Goal: Information Seeking & Learning: Learn about a topic

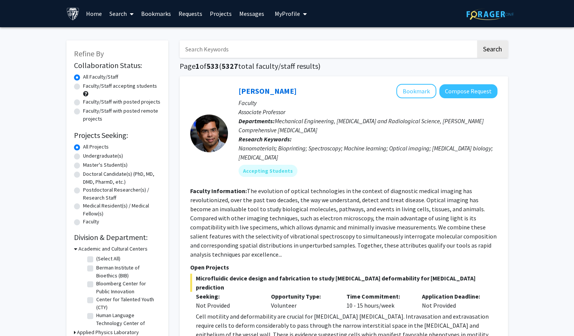
click at [99, 156] on label "Undergraduate(s)" at bounding box center [103, 156] width 40 height 8
click at [88, 156] on input "Undergraduate(s)" at bounding box center [85, 154] width 5 height 5
radio input "true"
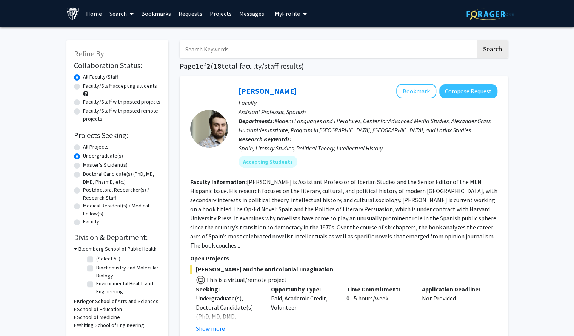
click at [100, 144] on label "All Projects" at bounding box center [96, 147] width 26 height 8
click at [88, 144] on input "All Projects" at bounding box center [85, 145] width 5 height 5
radio input "true"
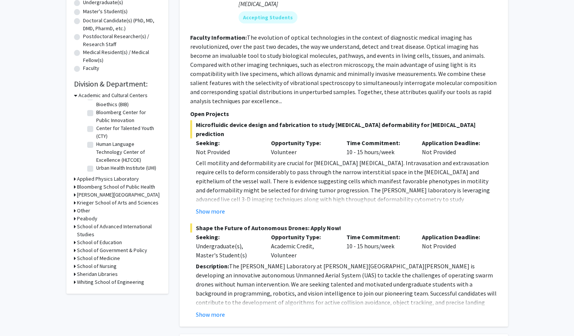
scroll to position [155, 0]
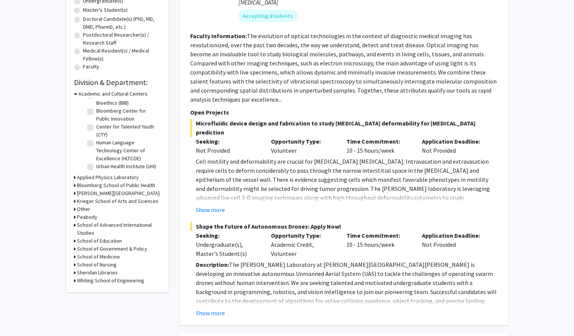
click at [105, 255] on h3 "School of Medicine" at bounding box center [98, 257] width 43 height 8
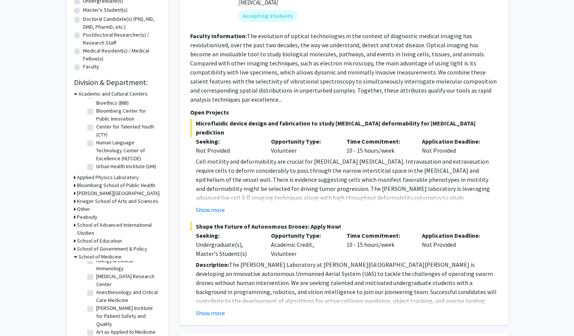
scroll to position [0, 0]
click at [108, 267] on label "(Select All)" at bounding box center [108, 266] width 24 height 8
click at [101, 267] on input "(Select All)" at bounding box center [98, 264] width 5 height 5
checkbox input "true"
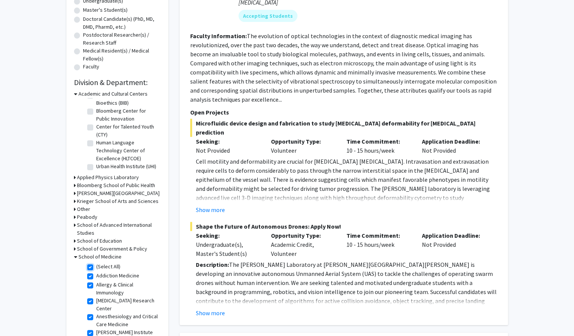
checkbox input "true"
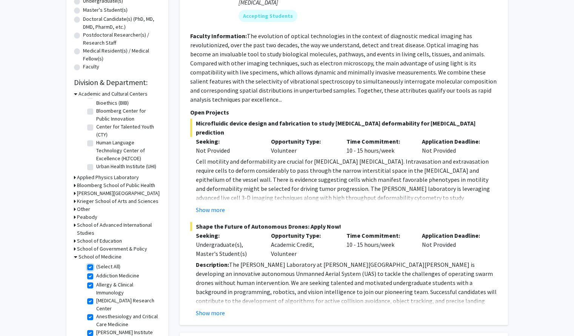
checkbox input "true"
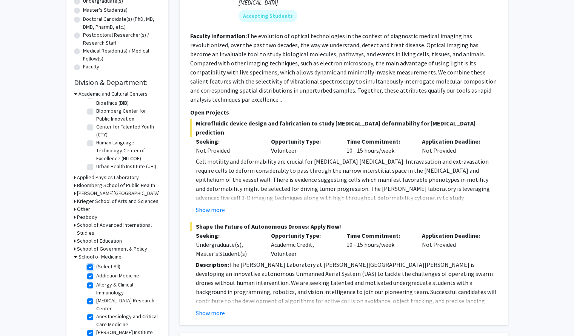
checkbox input "true"
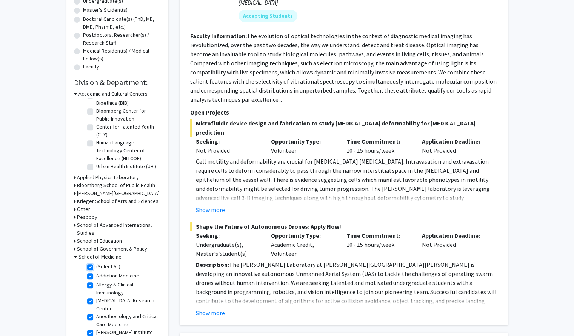
checkbox input "true"
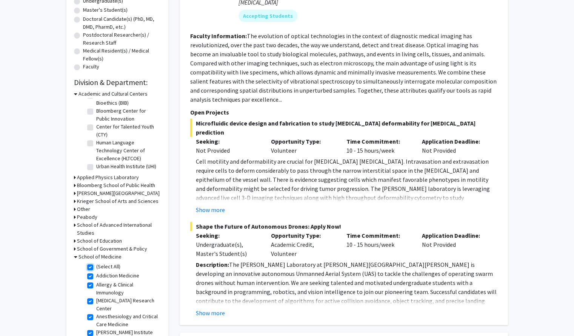
checkbox input "true"
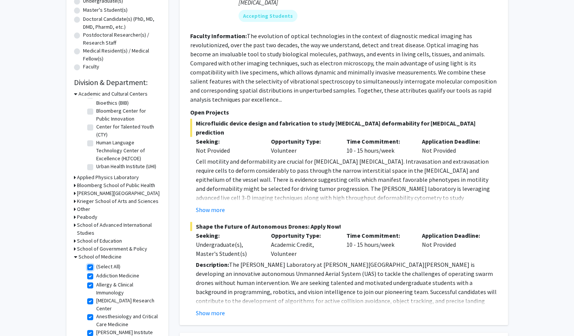
checkbox input "true"
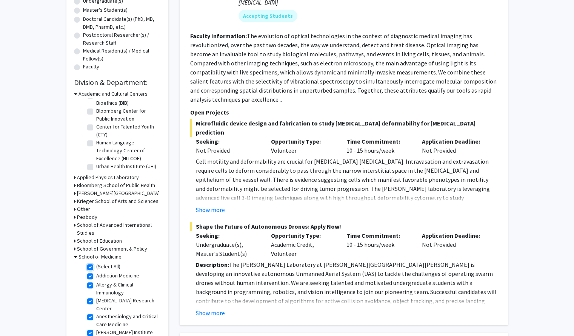
checkbox input "true"
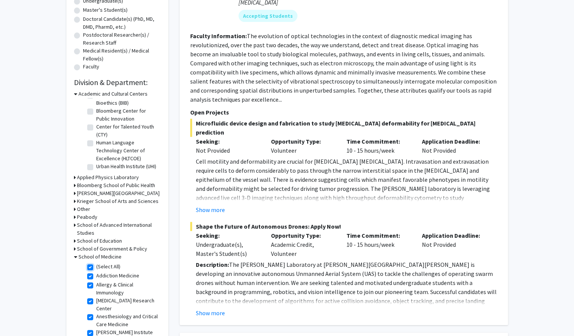
checkbox input "true"
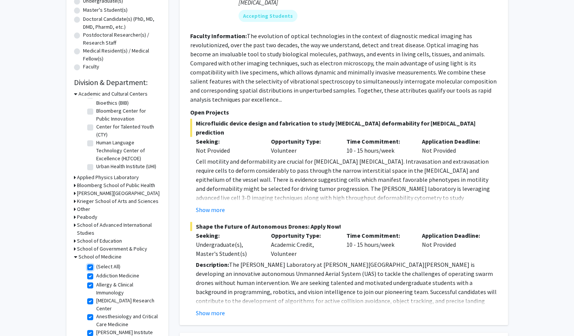
checkbox input "true"
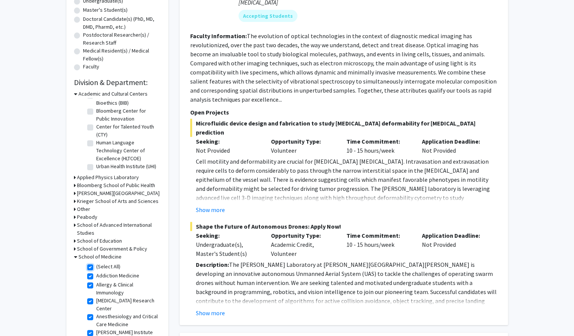
checkbox input "true"
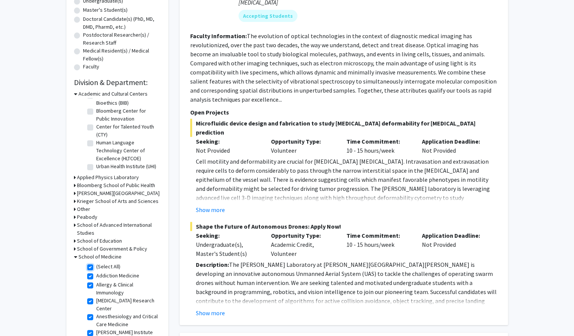
checkbox input "true"
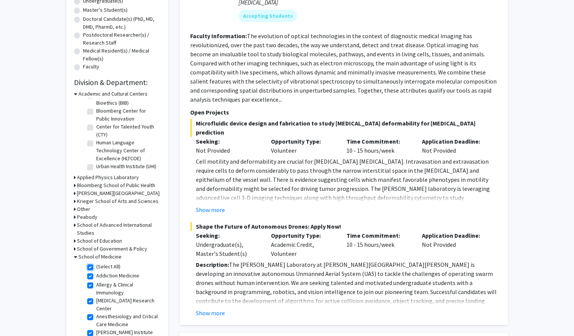
checkbox input "true"
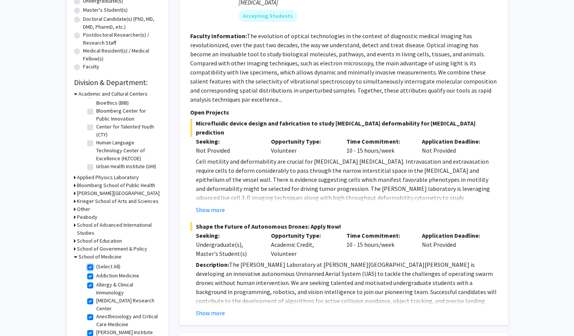
checkbox input "true"
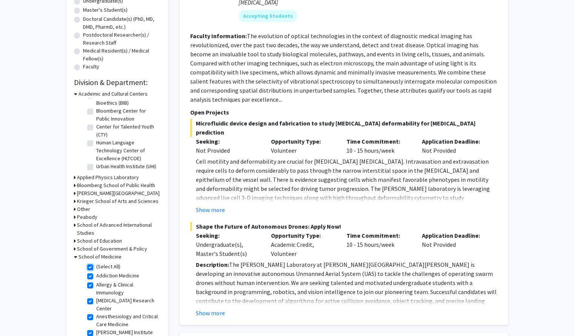
checkbox input "true"
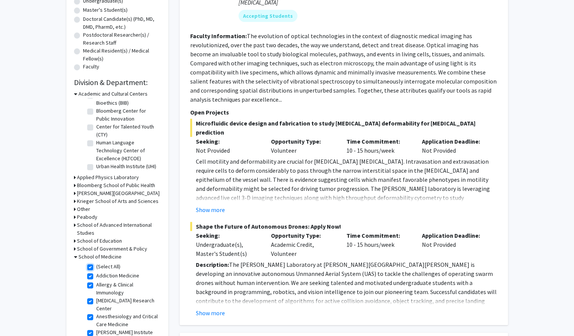
checkbox input "true"
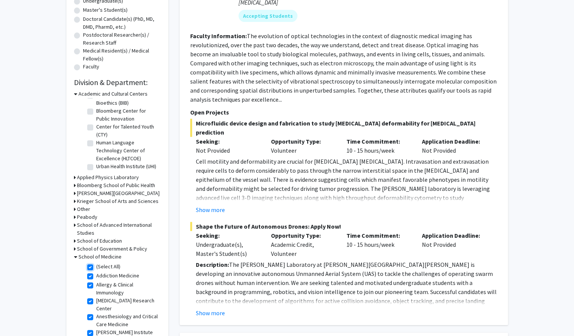
checkbox input "true"
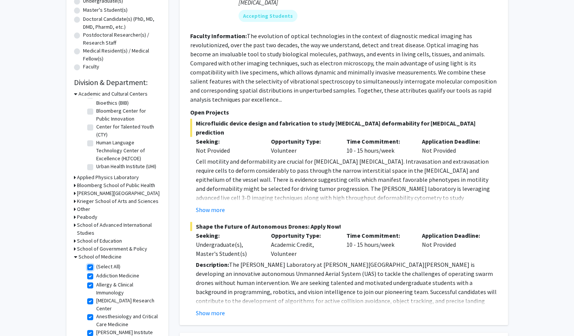
checkbox input "true"
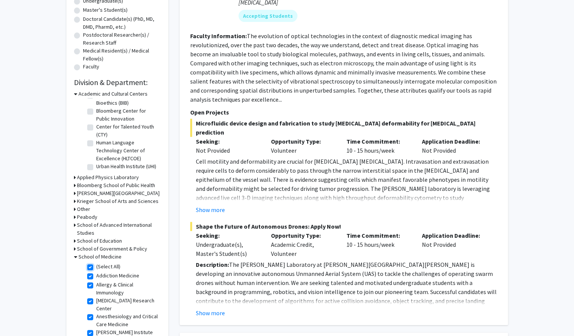
checkbox input "true"
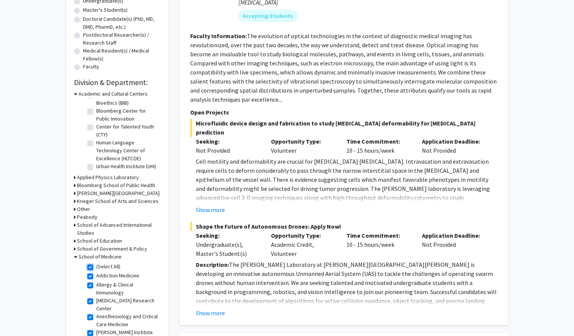
checkbox input "true"
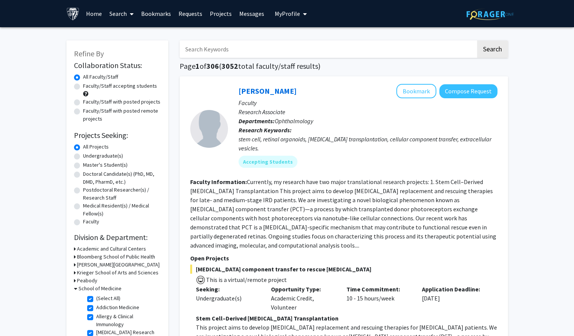
click at [243, 50] on input "Search Keywords" at bounding box center [328, 48] width 296 height 17
type input "drug delivery"
click at [477, 40] on button "Search" at bounding box center [492, 48] width 31 height 17
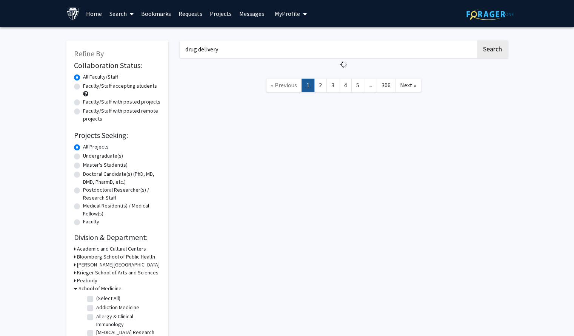
checkbox input "false"
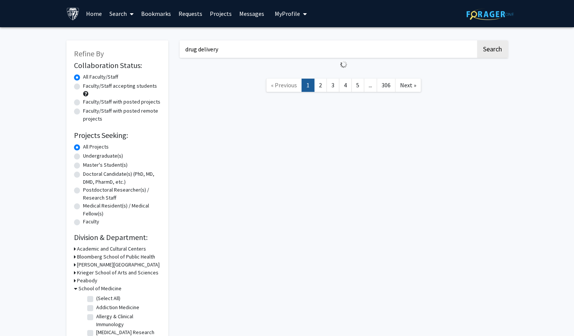
checkbox input "false"
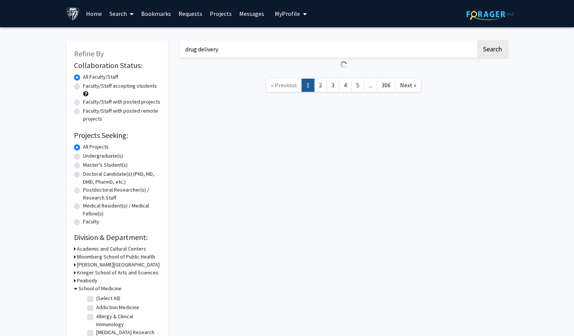
checkbox input "false"
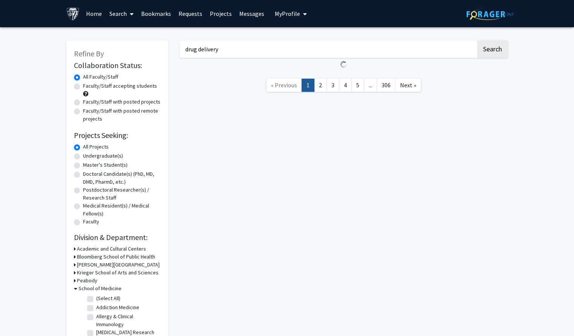
checkbox input "false"
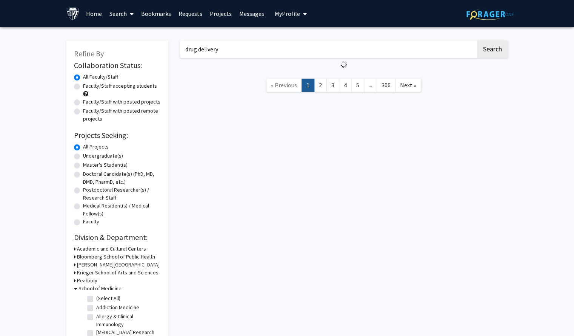
checkbox input "false"
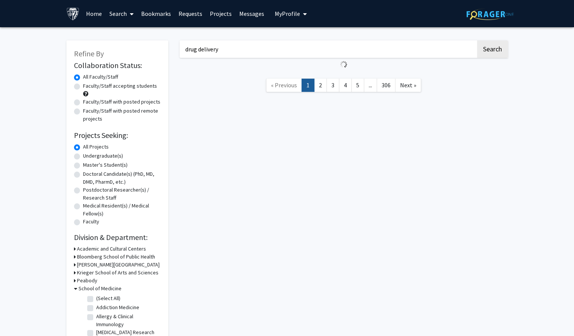
checkbox input "false"
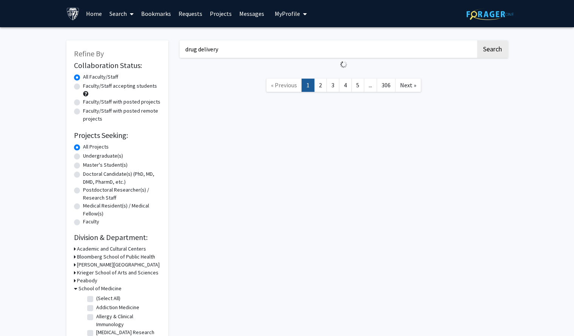
checkbox input "false"
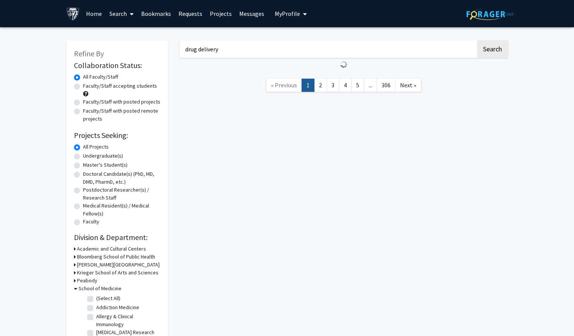
checkbox input "false"
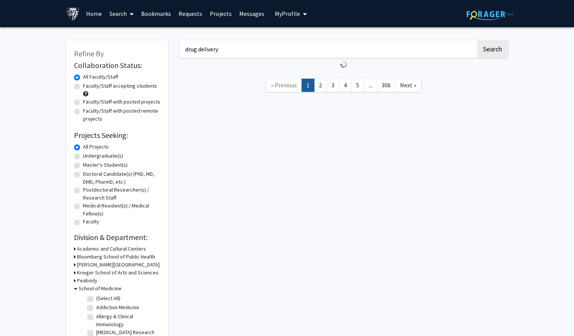
checkbox input "false"
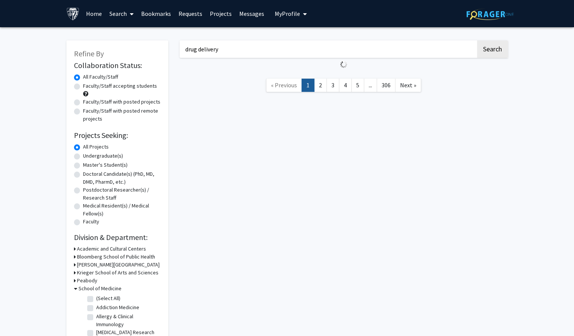
checkbox input "false"
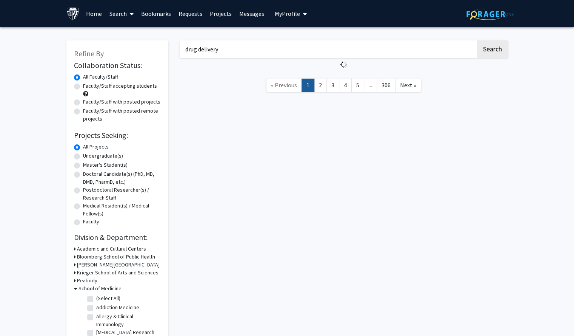
checkbox input "false"
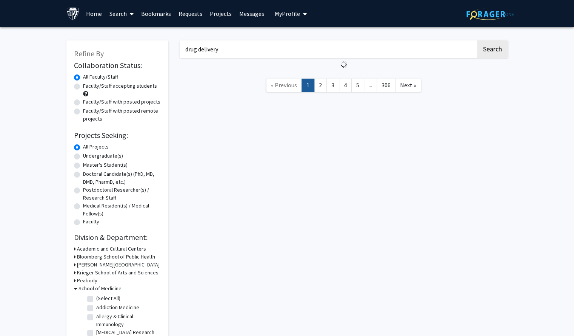
checkbox input "false"
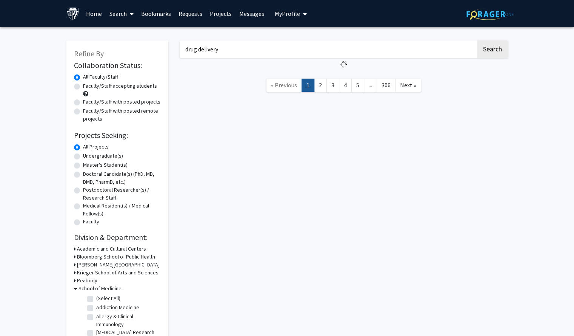
checkbox input "false"
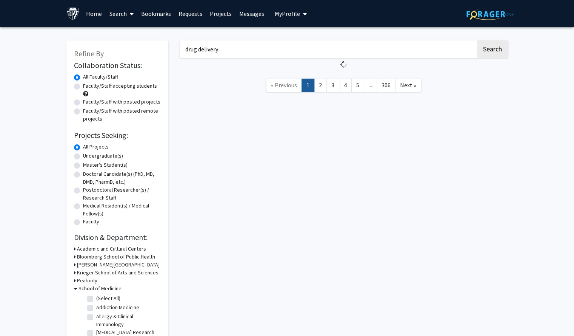
checkbox input "false"
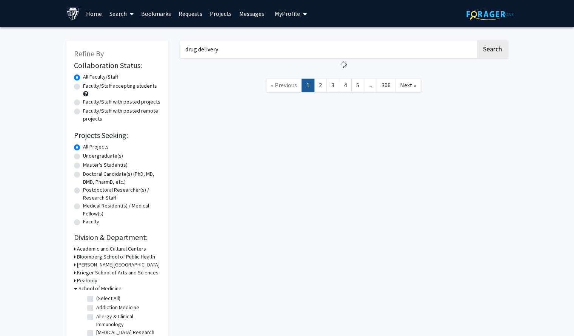
checkbox input "false"
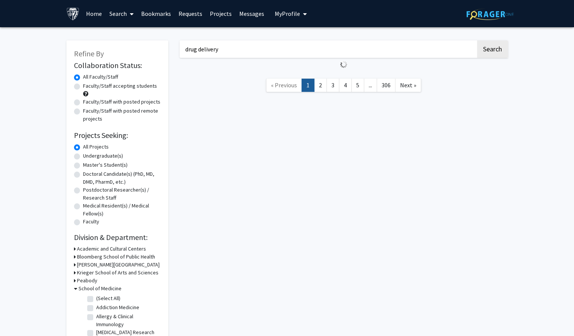
checkbox input "false"
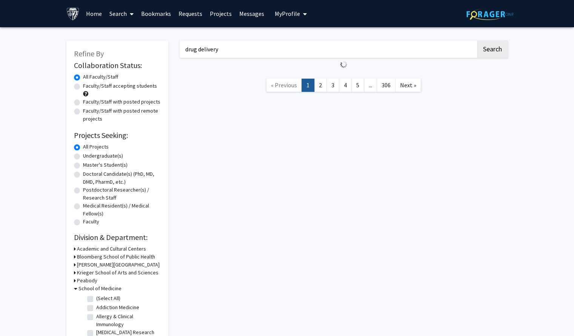
checkbox input "false"
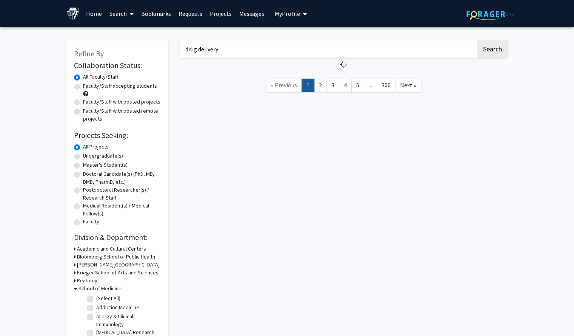
checkbox input "false"
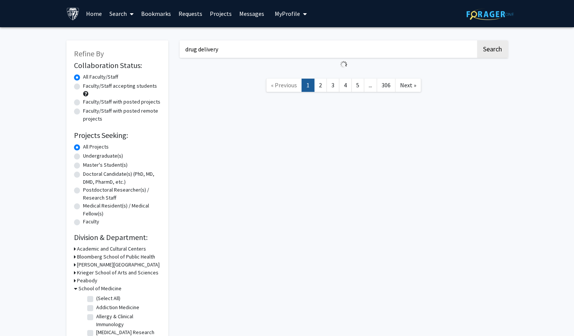
checkbox input "false"
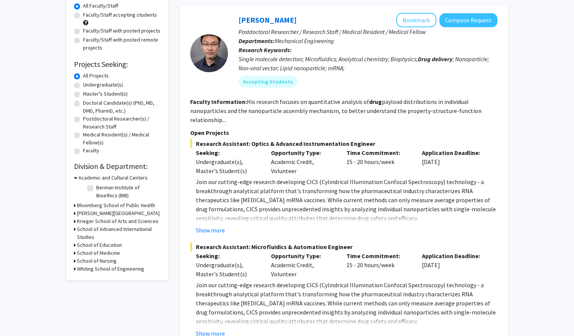
scroll to position [73, 0]
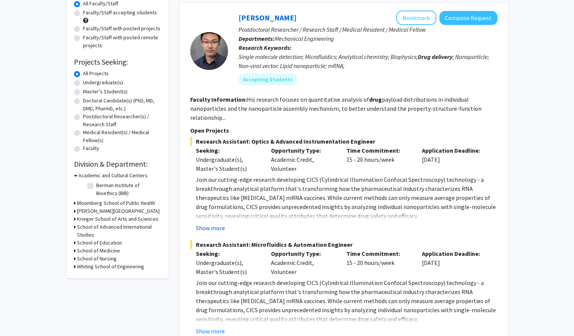
click at [218, 225] on button "Show more" at bounding box center [210, 227] width 29 height 9
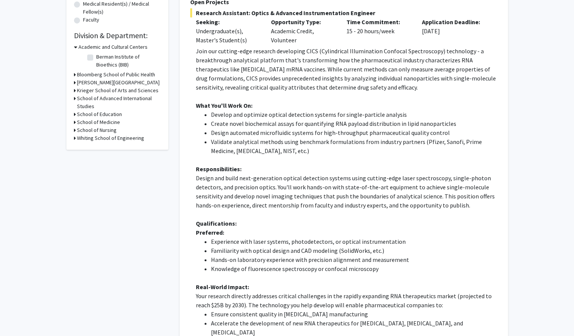
scroll to position [177, 0]
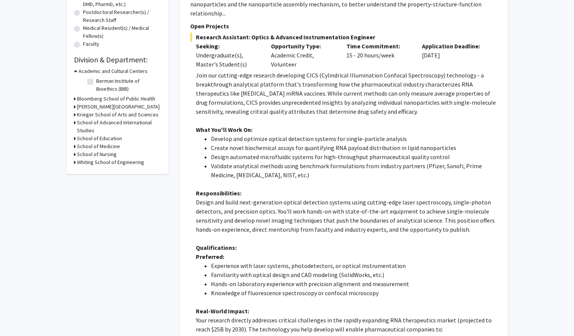
click at [106, 162] on h3 "Whiting School of Engineering" at bounding box center [110, 162] width 67 height 8
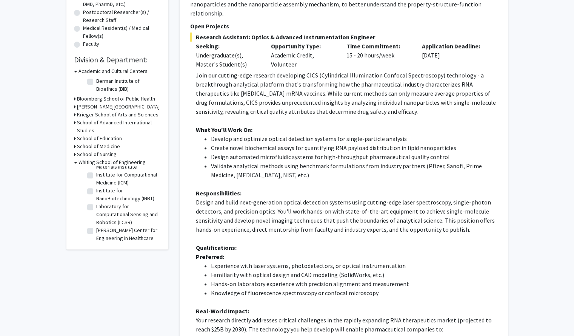
scroll to position [180, 0]
click at [103, 221] on label "Materials Science and Engineering" at bounding box center [127, 223] width 63 height 16
click at [101, 220] on input "Materials Science and Engineering" at bounding box center [98, 217] width 5 height 5
checkbox input "true"
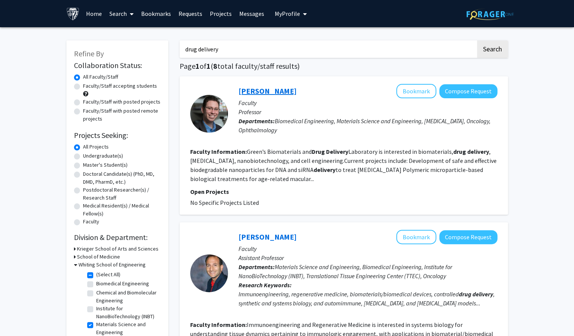
click at [260, 89] on link "[PERSON_NAME]" at bounding box center [268, 90] width 58 height 9
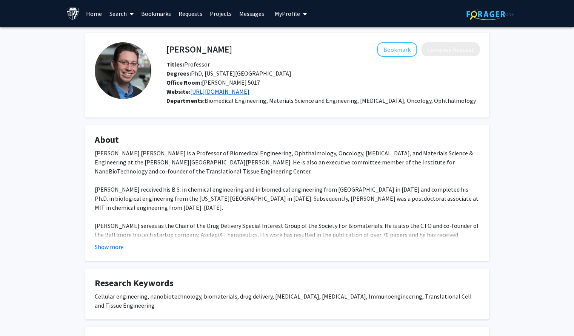
click at [250, 94] on link "[URL][DOMAIN_NAME]" at bounding box center [219, 92] width 59 height 8
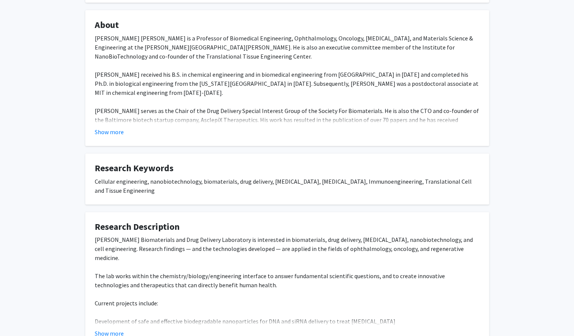
scroll to position [173, 0]
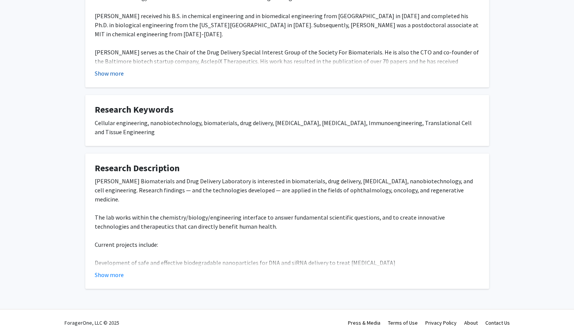
click at [115, 69] on button "Show more" at bounding box center [109, 73] width 29 height 9
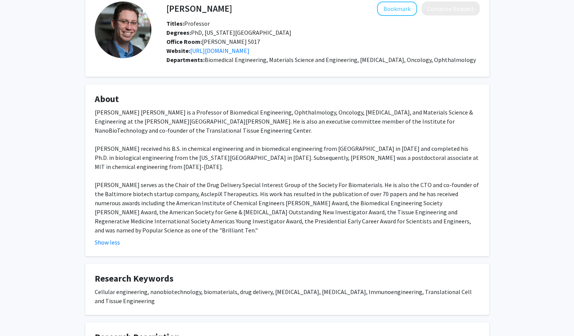
scroll to position [41, 0]
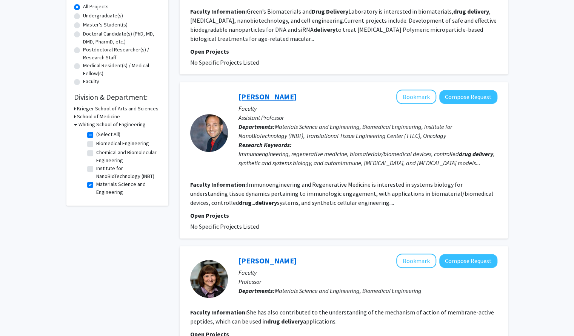
scroll to position [140, 0]
click at [273, 93] on link "[PERSON_NAME]" at bounding box center [268, 95] width 58 height 9
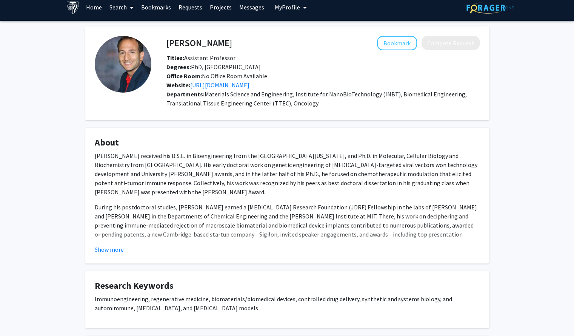
scroll to position [8, 0]
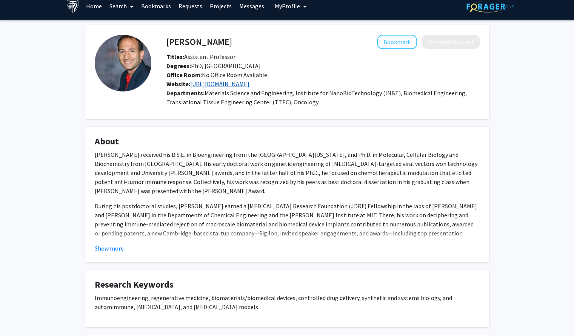
click at [250, 82] on link "[URL][DOMAIN_NAME]" at bounding box center [219, 84] width 59 height 8
